Goal: Transaction & Acquisition: Purchase product/service

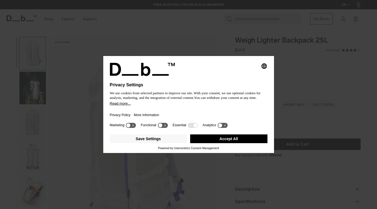
click at [232, 140] on button "Accept All" at bounding box center [228, 139] width 77 height 9
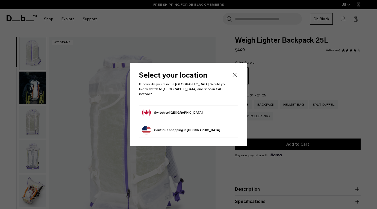
click at [183, 109] on form "Switch to Canada" at bounding box center [188, 112] width 93 height 9
drag, startPoint x: 160, startPoint y: 109, endPoint x: 157, endPoint y: 110, distance: 3.6
click at [160, 109] on button "Switch to Canada" at bounding box center [172, 112] width 61 height 9
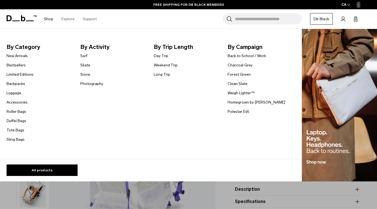
click at [49, 18] on link "Shop" at bounding box center [48, 18] width 9 height 19
click at [48, 18] on link "Shop" at bounding box center [48, 18] width 9 height 19
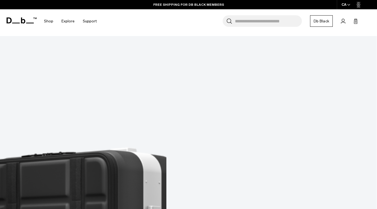
scroll to position [1979, 0]
